Goal: Obtain resource: Download file/media

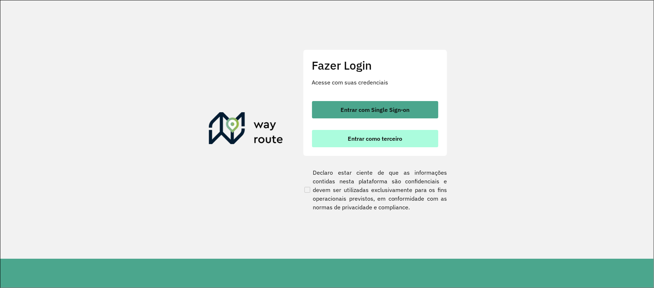
click at [393, 141] on span "Entrar como terceiro" at bounding box center [375, 139] width 54 height 6
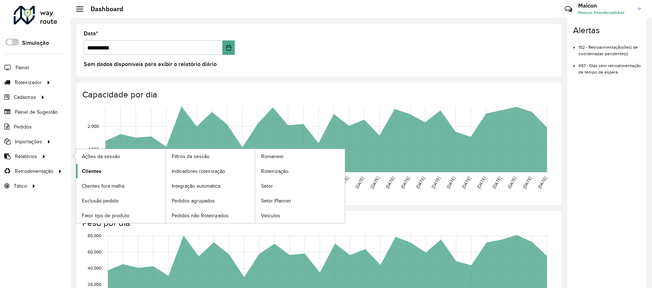
click at [107, 173] on link "Clientes" at bounding box center [120, 171] width 89 height 14
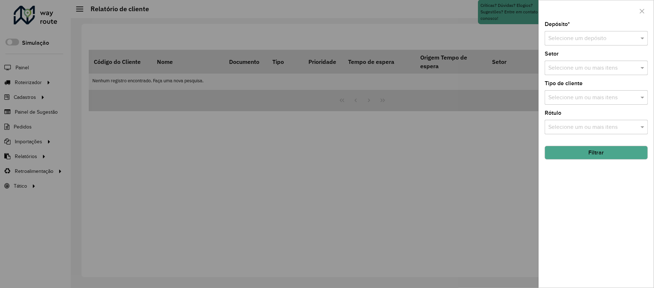
click at [592, 38] on input "text" at bounding box center [589, 38] width 82 height 9
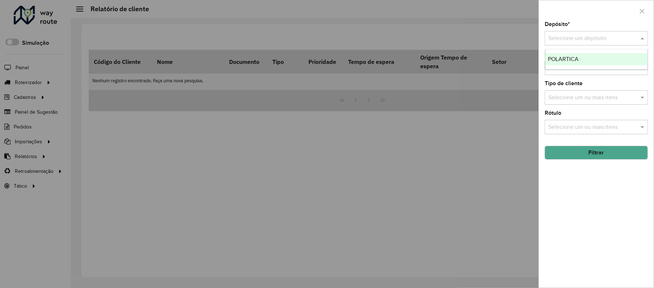
click at [587, 61] on div "POLARTICA" at bounding box center [597, 59] width 102 height 12
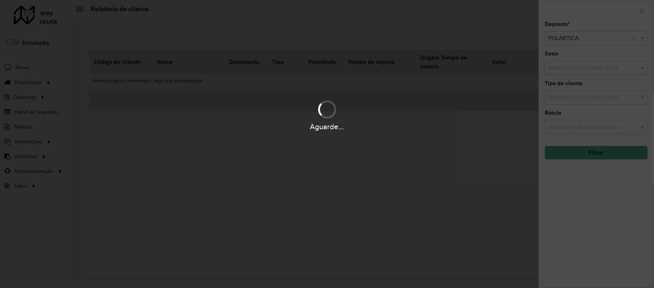
click at [579, 153] on div "Aguarde..." at bounding box center [327, 144] width 654 height 288
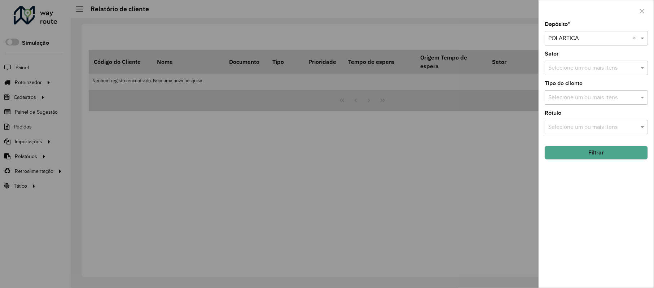
click at [579, 156] on button "Filtrar" at bounding box center [596, 153] width 103 height 14
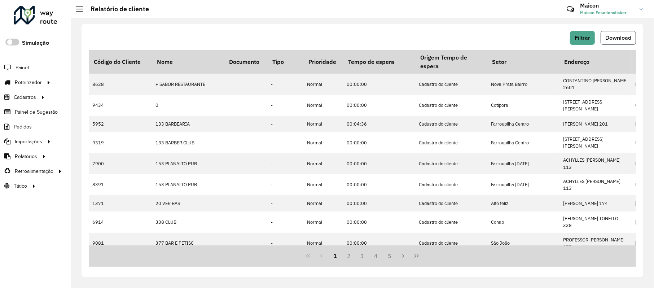
click at [616, 38] on span "Download" at bounding box center [618, 38] width 26 height 6
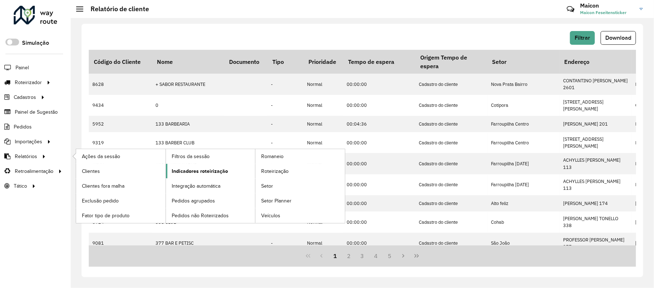
click at [182, 170] on span "Indicadores roteirização" at bounding box center [200, 171] width 56 height 8
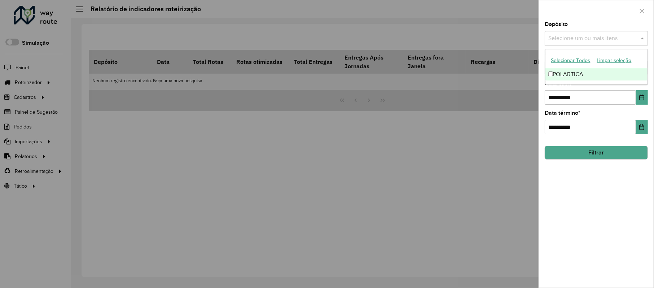
click at [603, 38] on input "text" at bounding box center [593, 38] width 92 height 9
click at [579, 71] on div "POLARTICA" at bounding box center [597, 74] width 102 height 12
drag, startPoint x: 554, startPoint y: 104, endPoint x: 524, endPoint y: 102, distance: 30.1
click at [524, 102] on body "Aguarde... Pop-up bloqueado! Seu navegador bloqueou automáticamente a abertura …" at bounding box center [327, 144] width 654 height 288
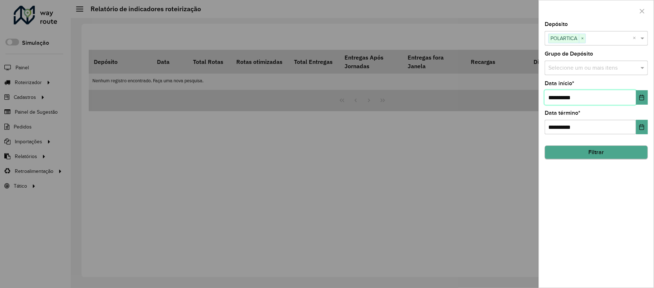
type input "**********"
click at [592, 159] on button "Filtrar" at bounding box center [596, 153] width 103 height 14
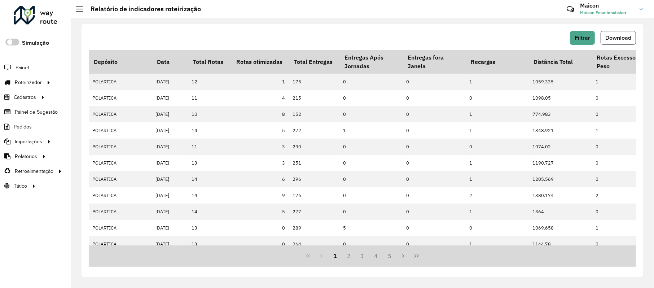
click at [612, 36] on span "Download" at bounding box center [618, 38] width 26 height 6
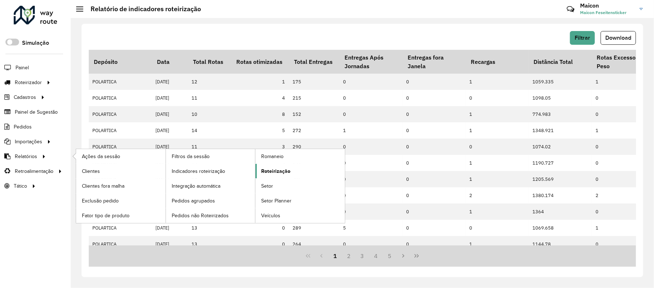
click at [282, 170] on span "Roteirização" at bounding box center [275, 171] width 29 height 8
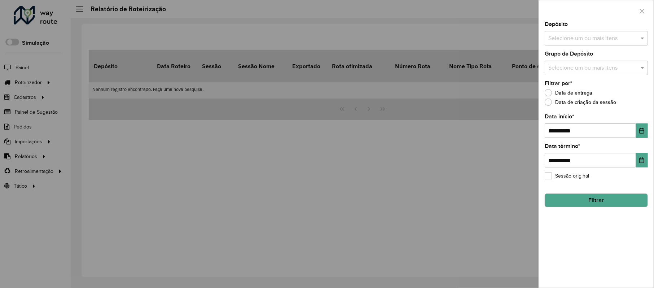
click at [598, 31] on div "Selecione um ou mais itens" at bounding box center [596, 38] width 103 height 14
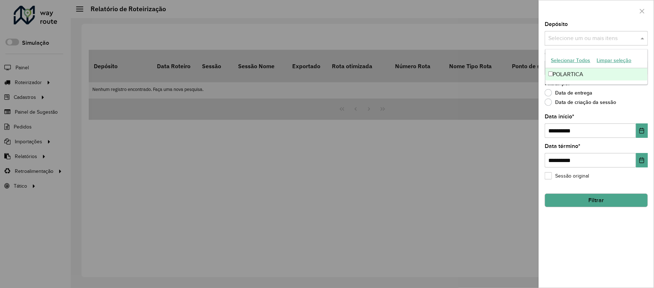
click at [573, 73] on div "POLARTICA" at bounding box center [597, 74] width 102 height 12
click at [618, 99] on div "Data de entrega" at bounding box center [596, 94] width 103 height 9
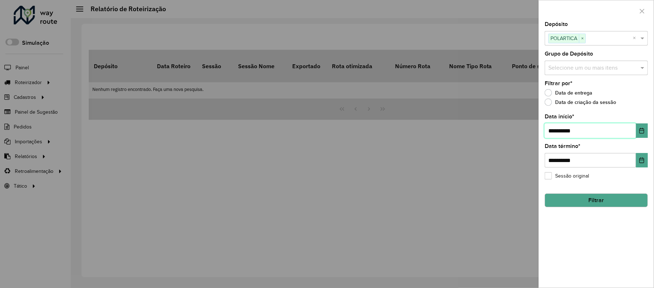
drag, startPoint x: 563, startPoint y: 132, endPoint x: 532, endPoint y: 136, distance: 31.2
click at [532, 136] on body "Aguarde... Pop-up bloqueado! Seu navegador bloqueou automáticamente a abertura …" at bounding box center [327, 144] width 654 height 288
type input "**********"
click at [595, 201] on button "Filtrar" at bounding box center [596, 200] width 103 height 14
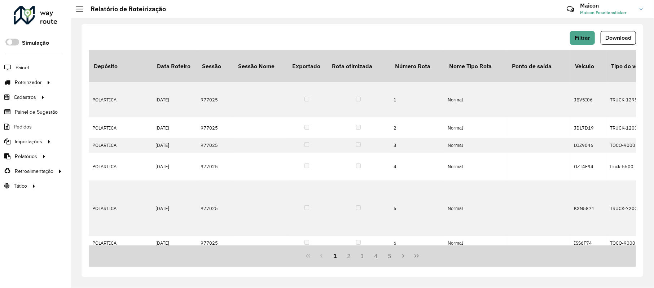
click at [612, 45] on button "Download" at bounding box center [618, 38] width 35 height 14
click at [19, 121] on link "Pedidos" at bounding box center [16, 126] width 32 height 14
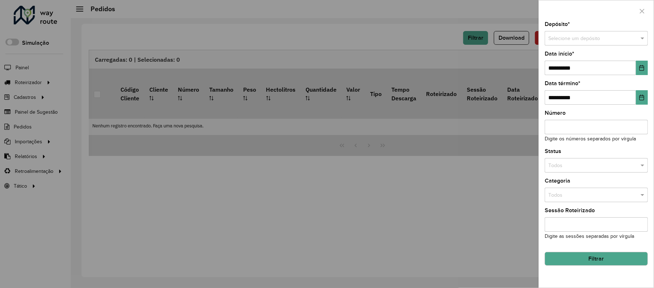
click at [591, 39] on input "text" at bounding box center [589, 39] width 82 height 8
click at [591, 61] on div "POLARTICA" at bounding box center [597, 59] width 102 height 12
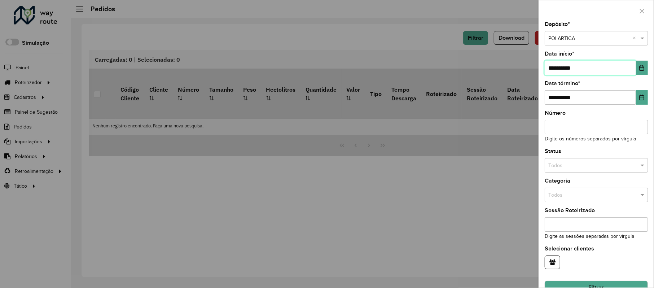
drag, startPoint x: 592, startPoint y: 67, endPoint x: 525, endPoint y: 69, distance: 67.5
click at [525, 69] on body "Aguarde... Pop-up bloqueado! Seu navegador bloqueou automáticamente a abertura …" at bounding box center [327, 144] width 654 height 288
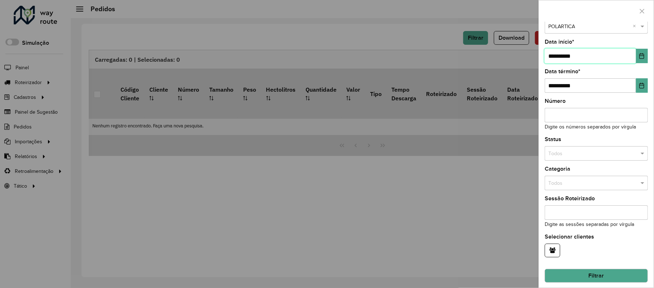
scroll to position [15, 0]
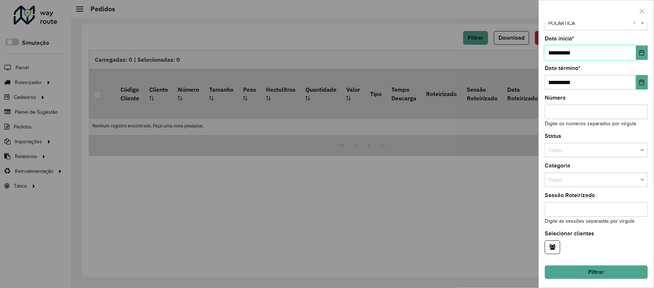
type input "**********"
click at [590, 272] on button "Filtrar" at bounding box center [596, 273] width 103 height 14
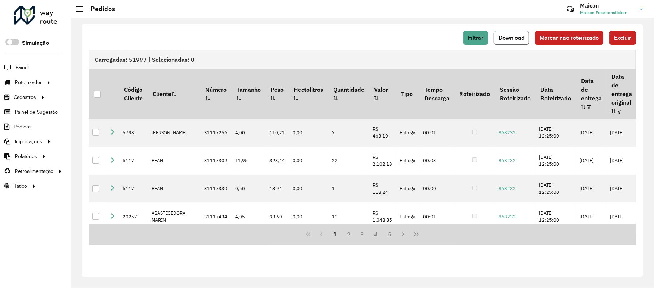
click at [511, 36] on span "Download" at bounding box center [512, 38] width 26 height 6
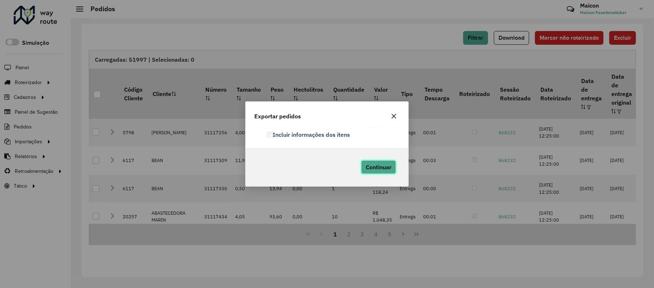
click at [370, 169] on span "Continuar" at bounding box center [379, 166] width 26 height 7
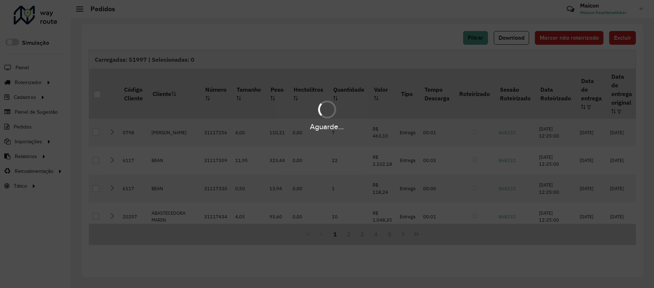
click at [305, 97] on div "Aguarde..." at bounding box center [327, 144] width 654 height 288
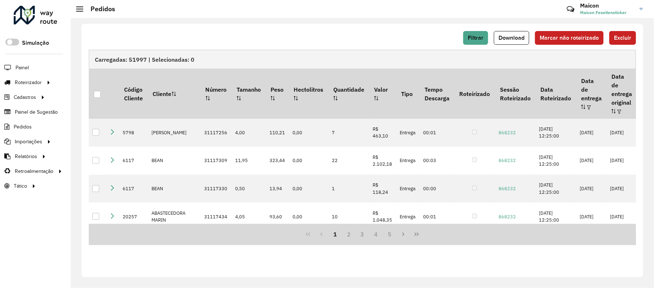
drag, startPoint x: 423, startPoint y: 13, endPoint x: 482, endPoint y: 38, distance: 64.4
click at [429, 13] on hb-header "Pedidos Críticas? Dúvidas? Elogios? Sugestões? Entre em contato conosco! Maicon…" at bounding box center [362, 9] width 583 height 18
click at [517, 41] on button "Download" at bounding box center [511, 38] width 35 height 14
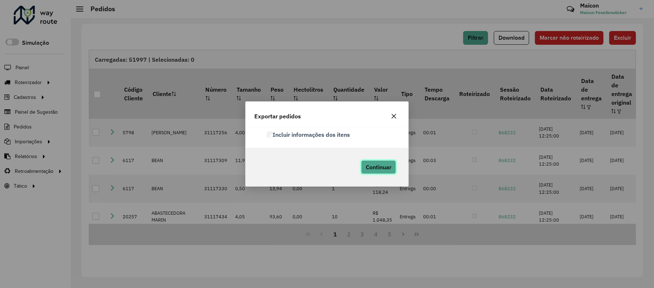
click at [367, 166] on span "Continuar" at bounding box center [379, 166] width 26 height 7
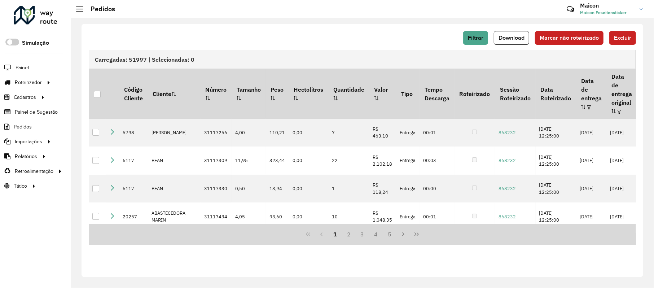
click at [369, 34] on div "Filtrar Download Marcar não roteirizado Excluir" at bounding box center [362, 38] width 547 height 14
